Goal: Information Seeking & Learning: Check status

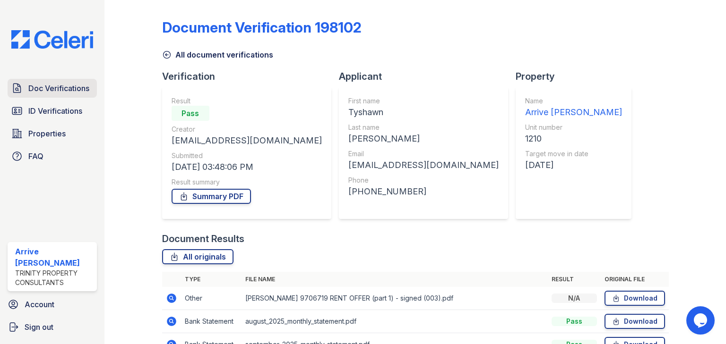
click at [49, 94] on link "Doc Verifications" at bounding box center [52, 88] width 89 height 19
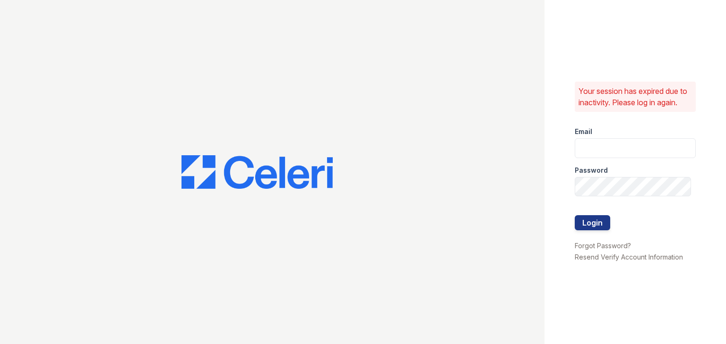
type input "arrivelex@trinity-pm.com"
click at [595, 218] on button "Login" at bounding box center [592, 222] width 35 height 15
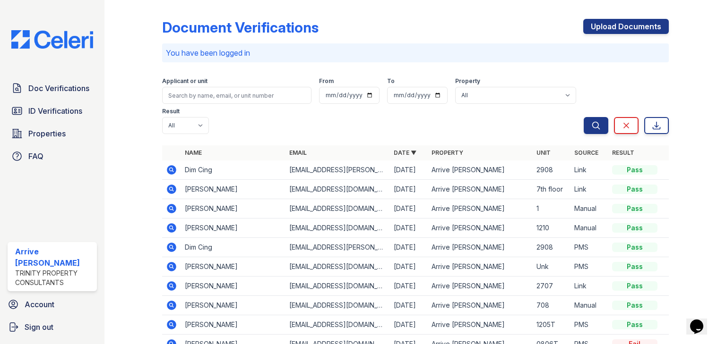
click at [172, 165] on icon at bounding box center [171, 169] width 9 height 9
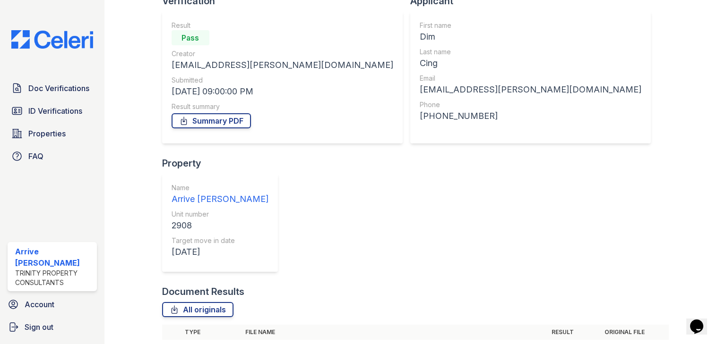
scroll to position [80, 0]
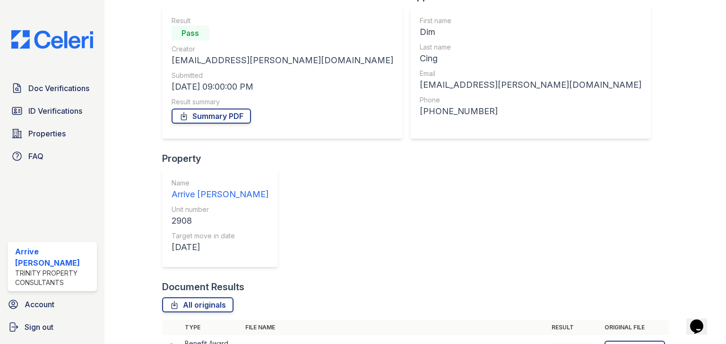
click at [166, 343] on icon at bounding box center [171, 348] width 11 height 11
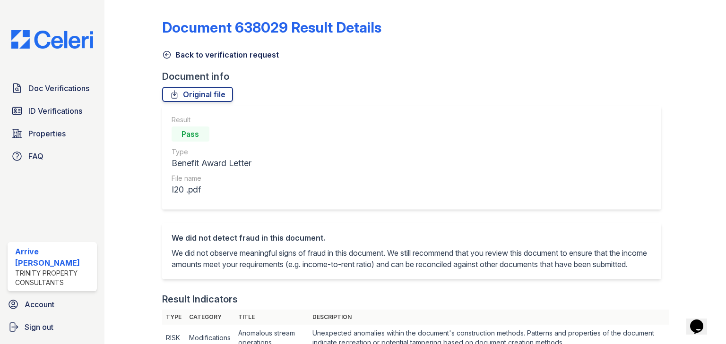
click at [164, 52] on icon at bounding box center [166, 55] width 7 height 7
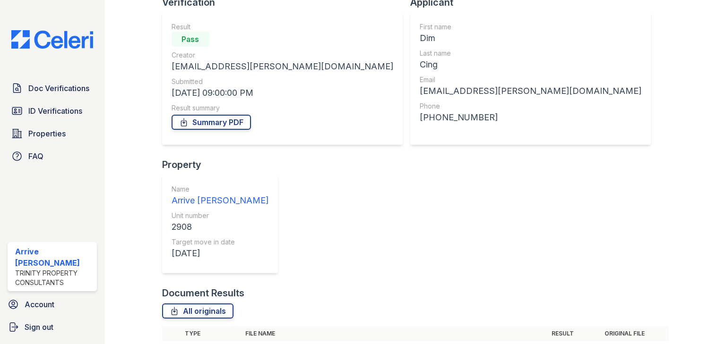
scroll to position [80, 0]
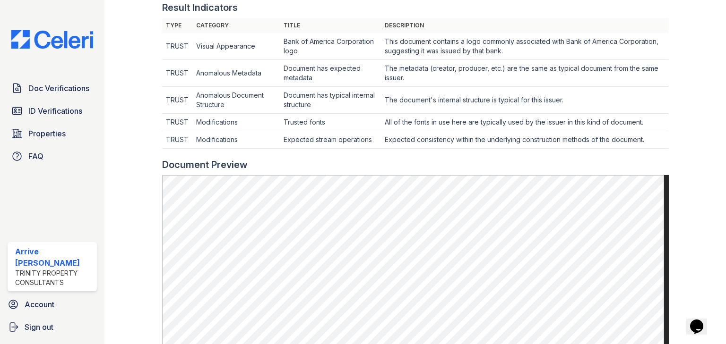
scroll to position [302, 0]
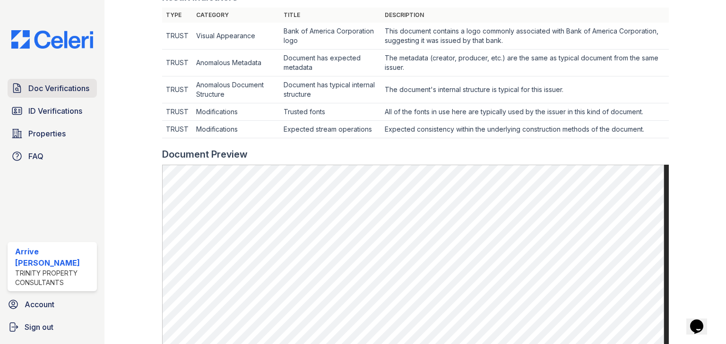
click at [69, 85] on span "Doc Verifications" at bounding box center [58, 88] width 61 height 11
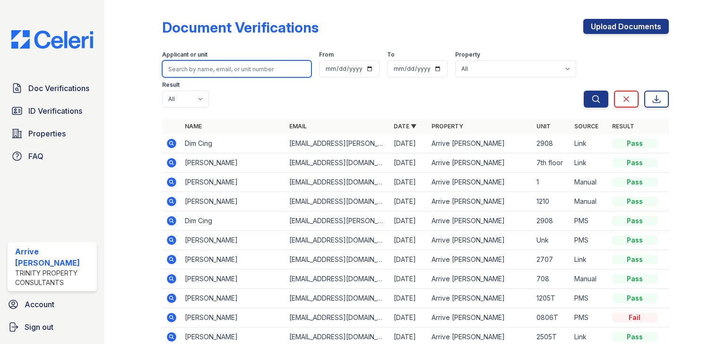
click at [215, 74] on input "search" at bounding box center [236, 68] width 149 height 17
type input "[PERSON_NAME]"
click at [584, 91] on button "Search" at bounding box center [596, 99] width 25 height 17
